Goal: Task Accomplishment & Management: Manage account settings

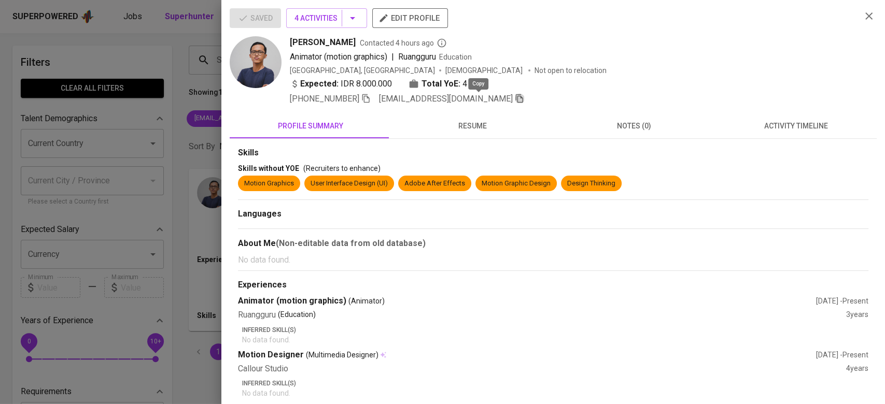
click at [515, 98] on icon "button" at bounding box center [519, 98] width 9 height 9
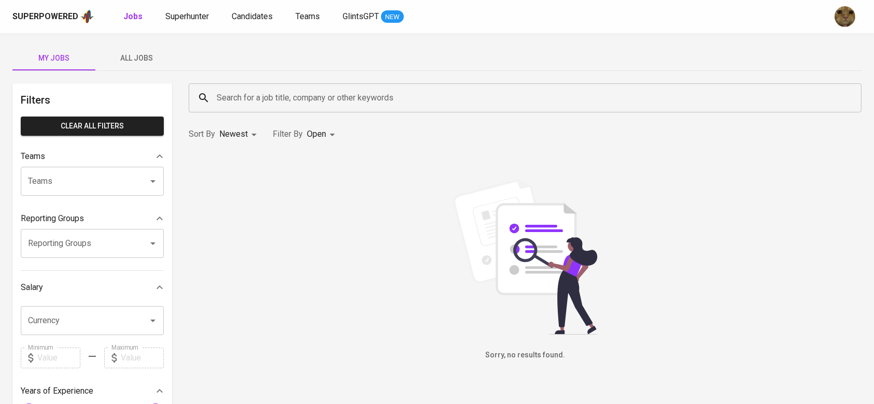
click at [138, 46] on button "All Jobs" at bounding box center [136, 58] width 83 height 25
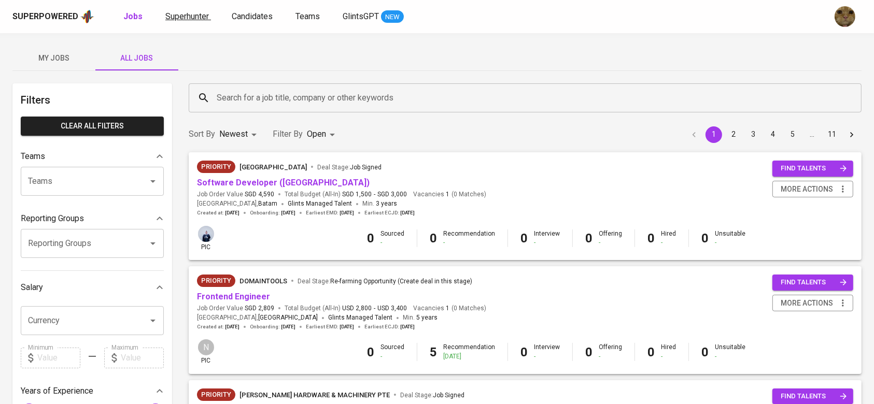
click at [186, 17] on span "Superhunter" at bounding box center [187, 16] width 44 height 10
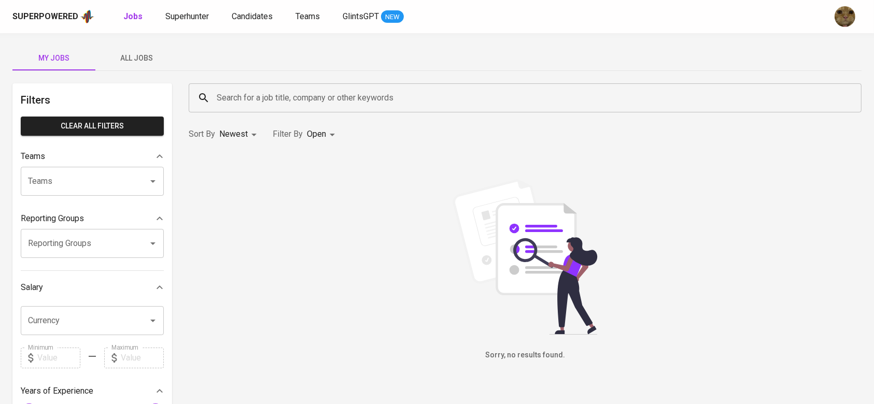
click at [149, 60] on span "All Jobs" at bounding box center [137, 58] width 70 height 13
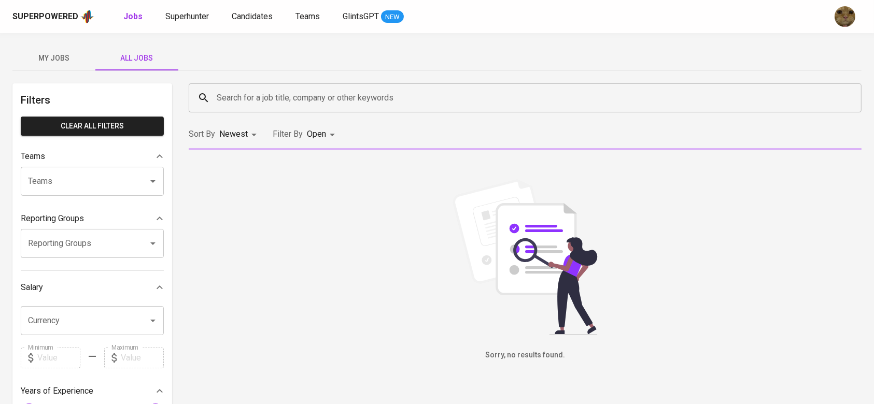
click at [241, 98] on input "Search for a job title, company or other keywords" at bounding box center [527, 98] width 627 height 20
type input "meridia"
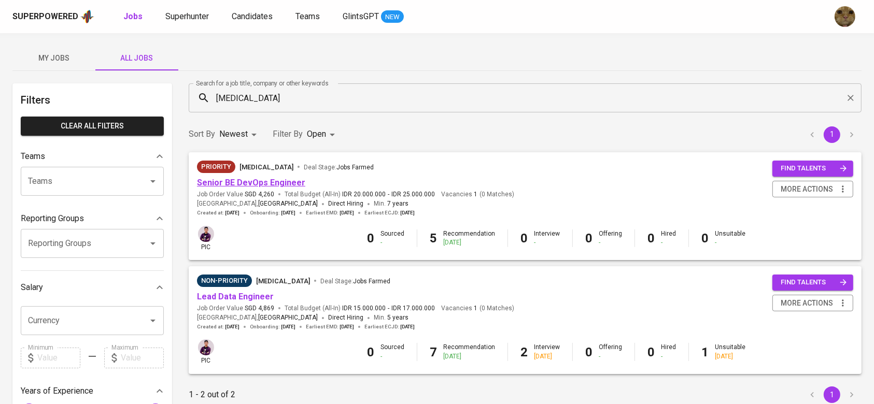
click at [225, 184] on link "Senior BE DevOps Engineer" at bounding box center [251, 183] width 108 height 10
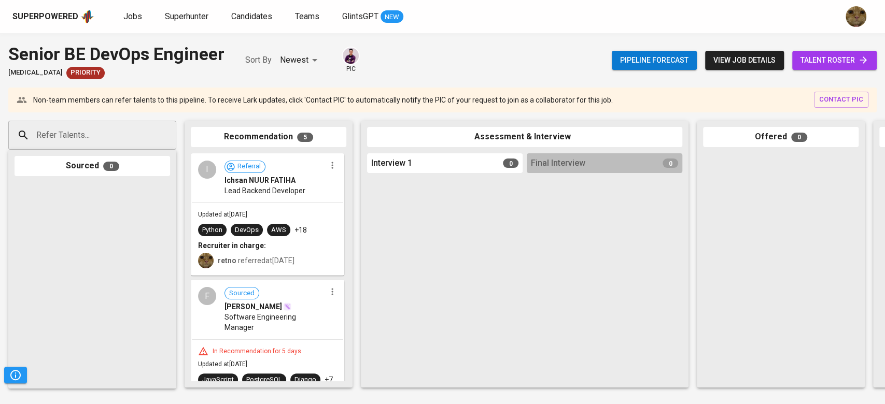
click at [811, 64] on span "talent roster" at bounding box center [834, 60] width 68 height 13
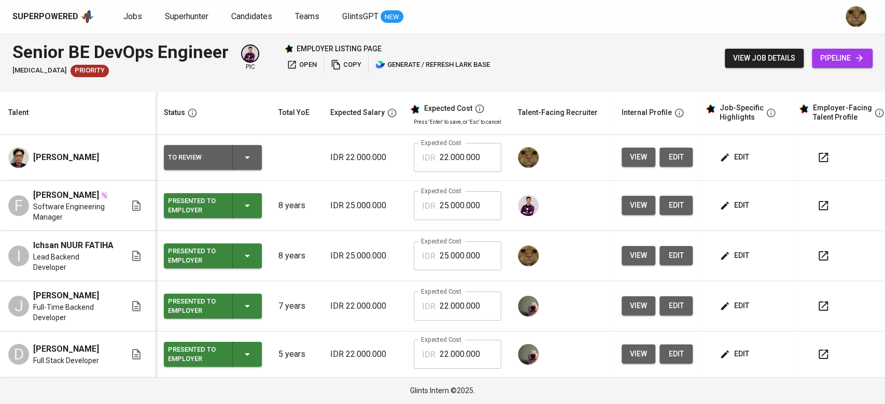
click at [728, 153] on span "edit" at bounding box center [735, 157] width 27 height 13
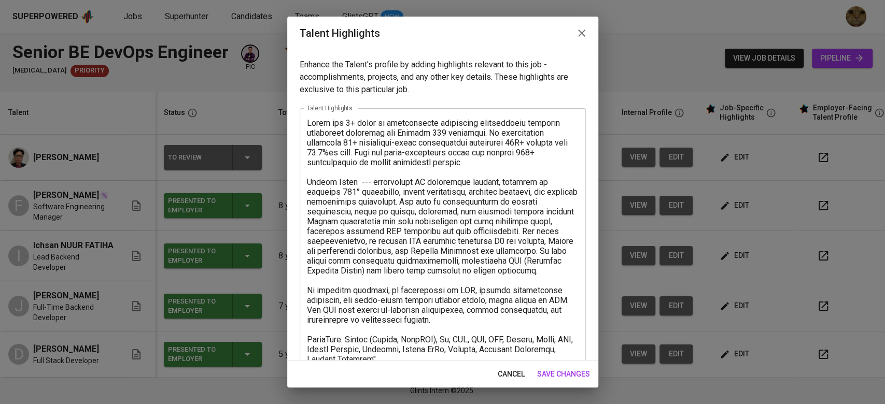
scroll to position [31, 0]
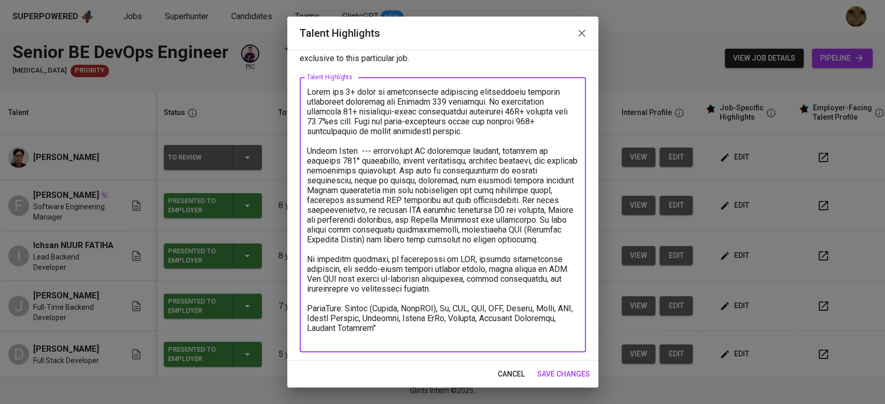
click at [419, 337] on textarea at bounding box center [443, 215] width 272 height 256
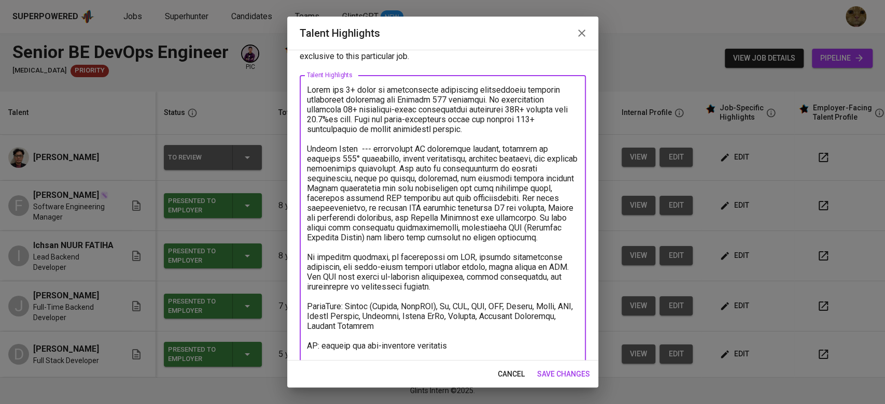
scroll to position [51, 0]
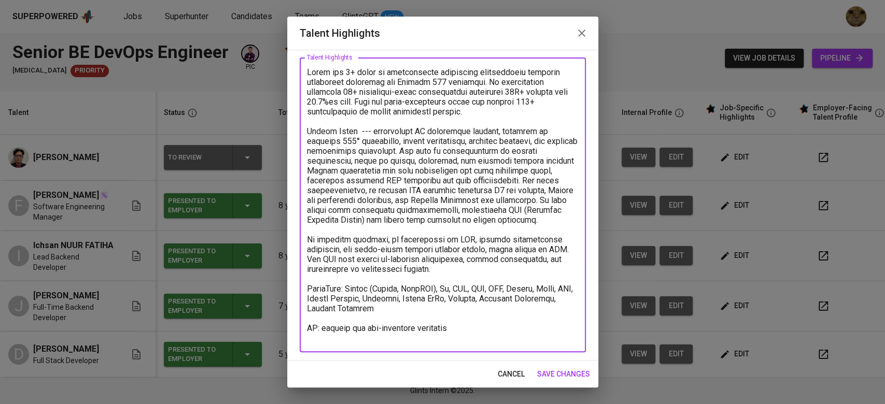
type textarea "Dicky has 6+ years of professional experience architecting scalable enterprise …"
click at [578, 374] on span "save changes" at bounding box center [563, 374] width 53 height 13
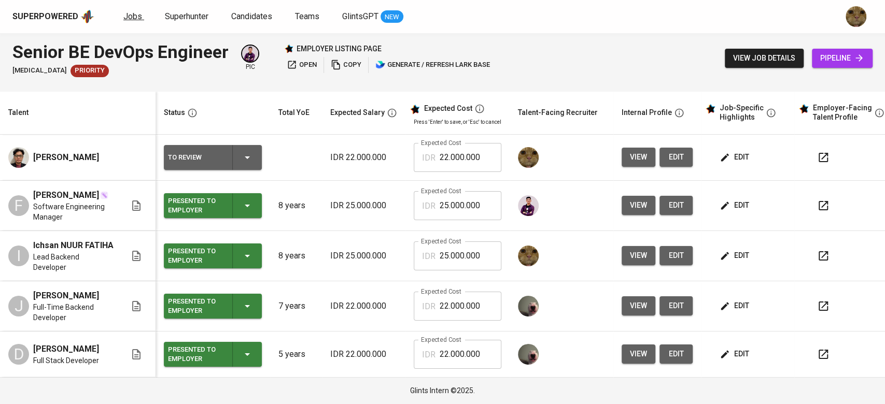
click at [135, 20] on span "Jobs" at bounding box center [132, 16] width 19 height 10
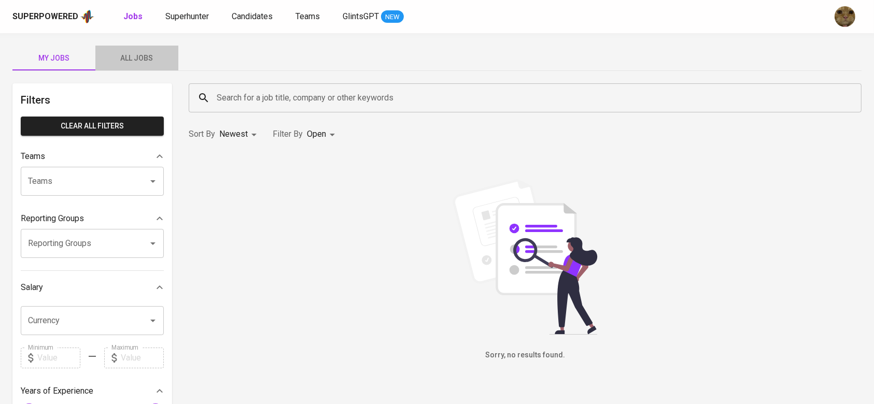
click at [151, 56] on span "All Jobs" at bounding box center [137, 58] width 70 height 13
click at [247, 91] on input "Search for a job title, company or other keywords" at bounding box center [527, 98] width 627 height 20
click at [254, 17] on span "Candidates" at bounding box center [252, 16] width 41 height 10
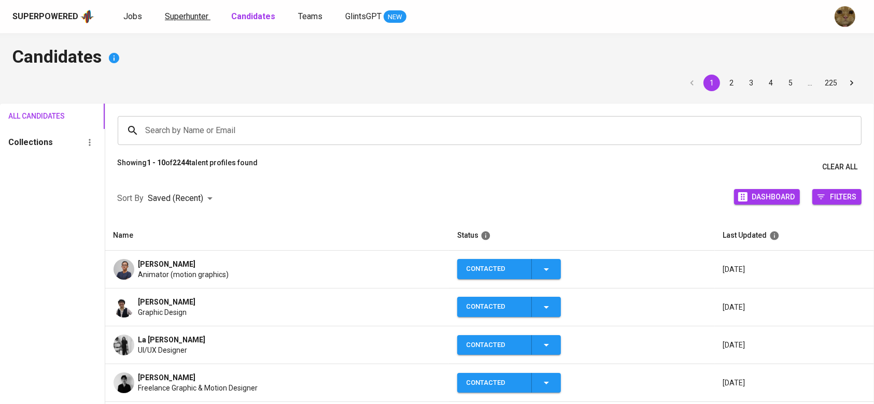
click at [198, 15] on span "Superhunter" at bounding box center [187, 16] width 44 height 10
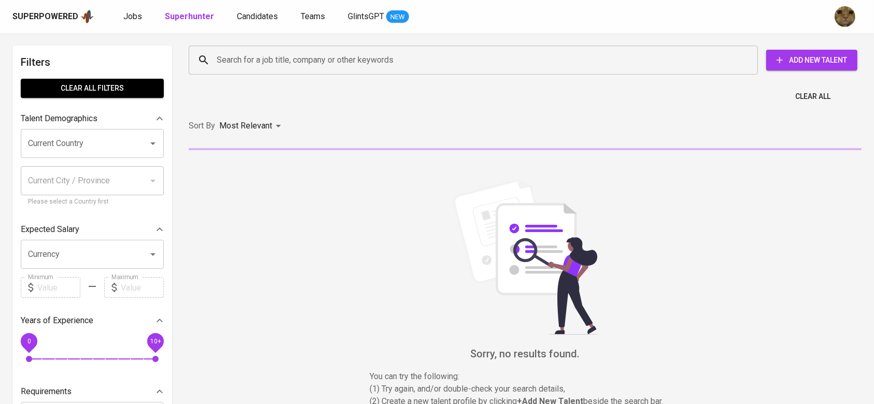
click at [247, 72] on div "Search for a job title, company or other keywords" at bounding box center [473, 60] width 569 height 29
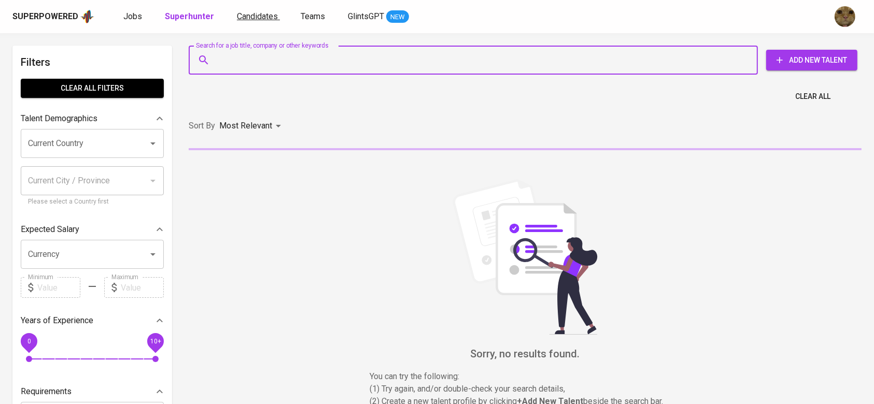
click at [255, 19] on span "Candidates" at bounding box center [257, 16] width 41 height 10
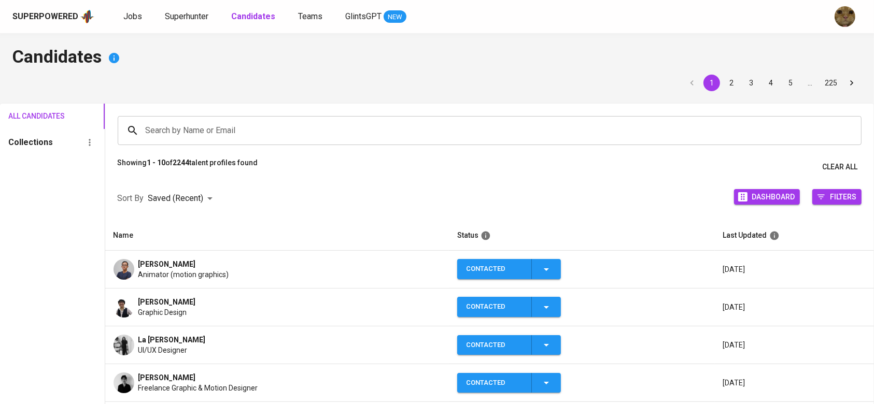
click at [187, 120] on div "Search by Name or Email" at bounding box center [490, 130] width 744 height 29
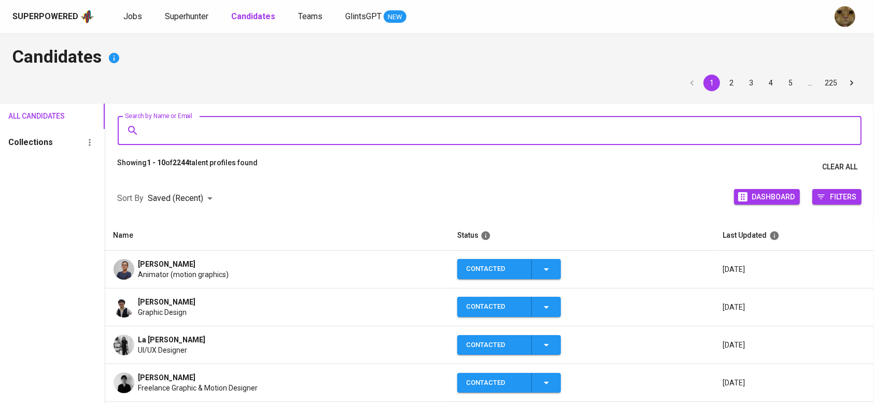
click at [110, 272] on td "Hanan Afif Animator (motion graphics)" at bounding box center [277, 270] width 344 height 38
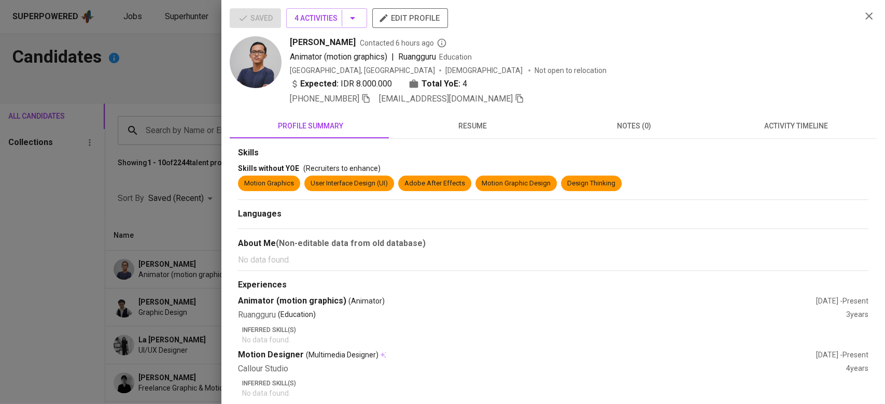
click at [762, 135] on button "activity timeline" at bounding box center [796, 126] width 162 height 25
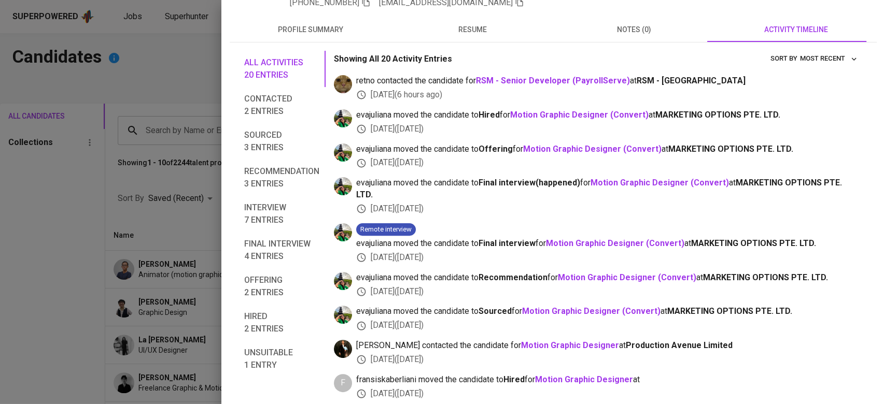
scroll to position [100, 0]
